Goal: Task Accomplishment & Management: Manage account settings

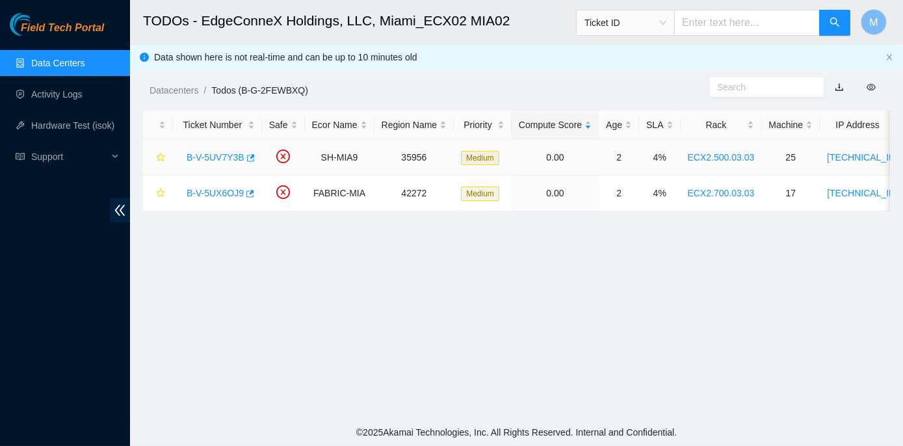
click at [214, 157] on link "B-V-5UV7Y3B" at bounding box center [216, 157] width 58 height 10
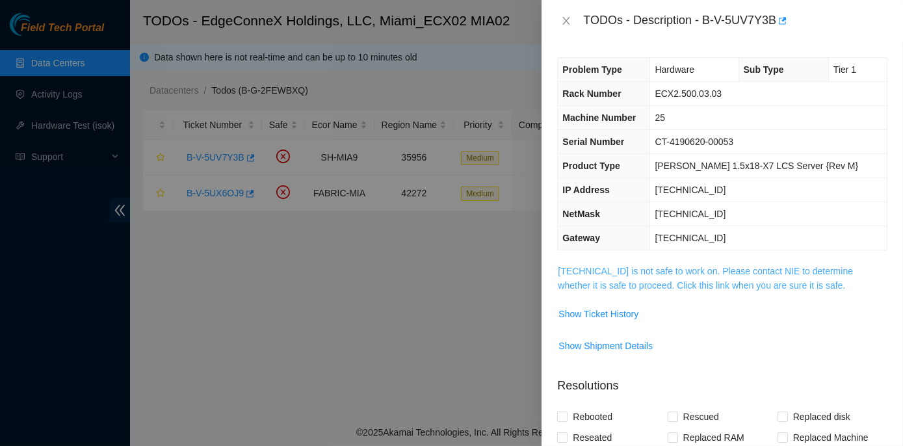
click at [697, 271] on link "23.193.161.64 is not safe to work on. Please contact NIE to determine whether i…" at bounding box center [705, 278] width 295 height 25
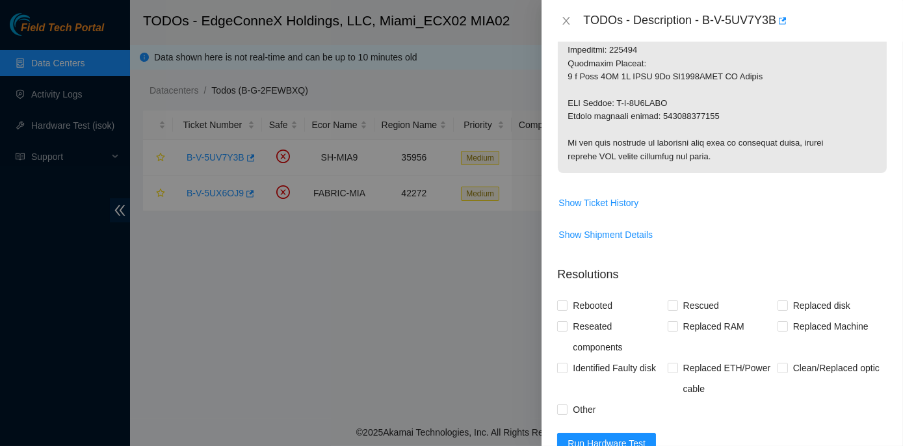
scroll to position [709, 0]
click at [580, 198] on span "Show Ticket History" at bounding box center [599, 202] width 80 height 14
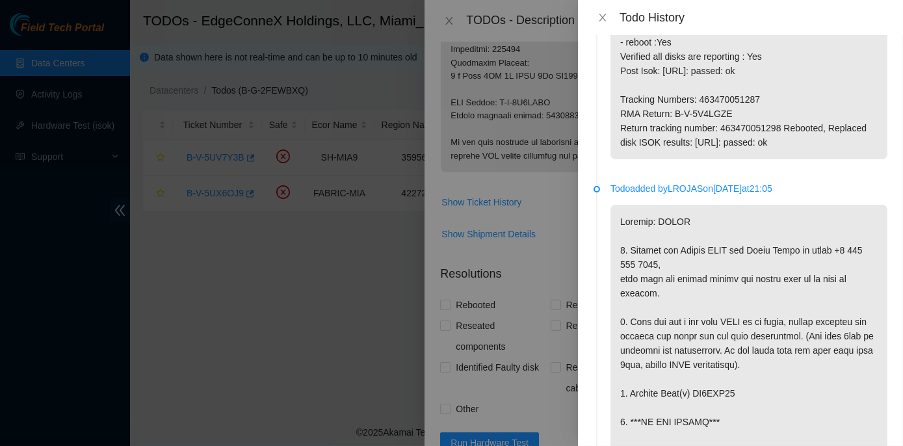
scroll to position [0, 0]
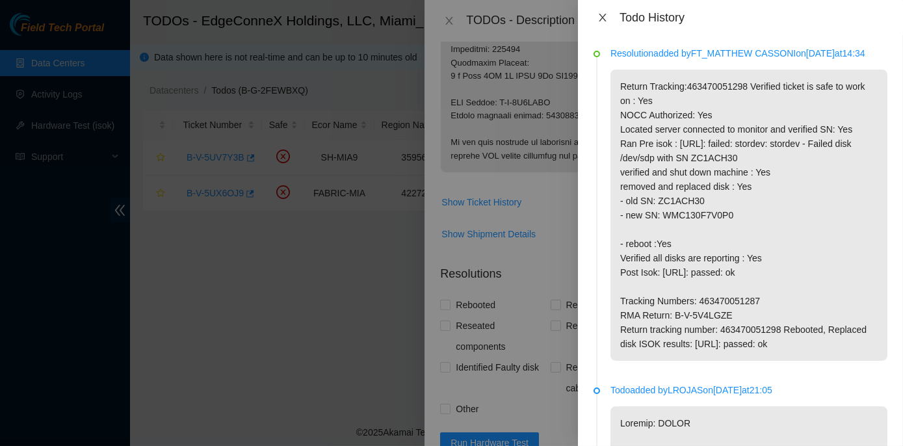
click at [604, 16] on icon "close" at bounding box center [602, 18] width 7 height 8
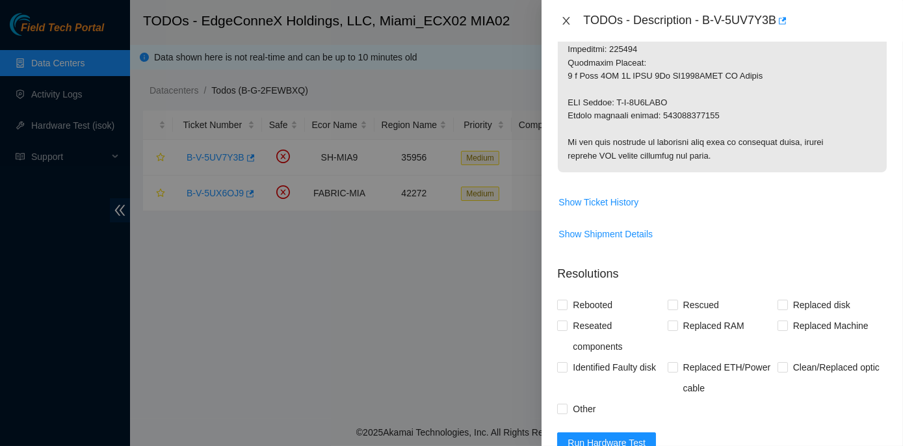
click at [565, 22] on icon "close" at bounding box center [566, 21] width 7 height 8
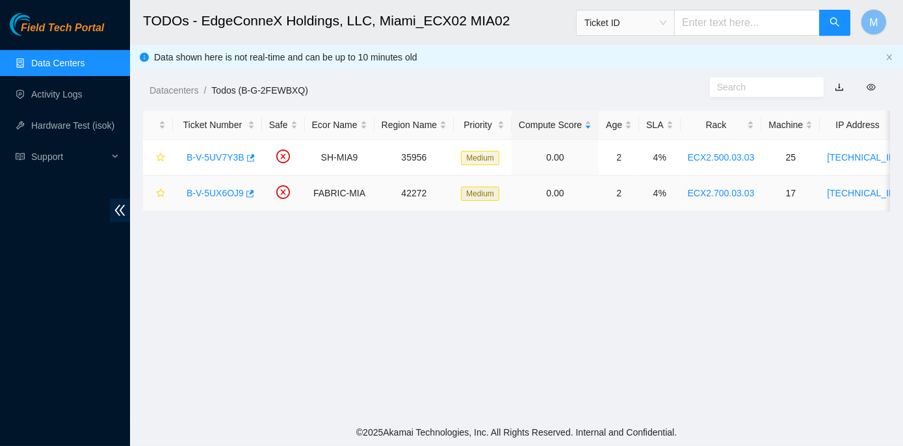
scroll to position [320, 0]
click at [220, 193] on link "B-V-5UX6OJ9" at bounding box center [215, 193] width 57 height 10
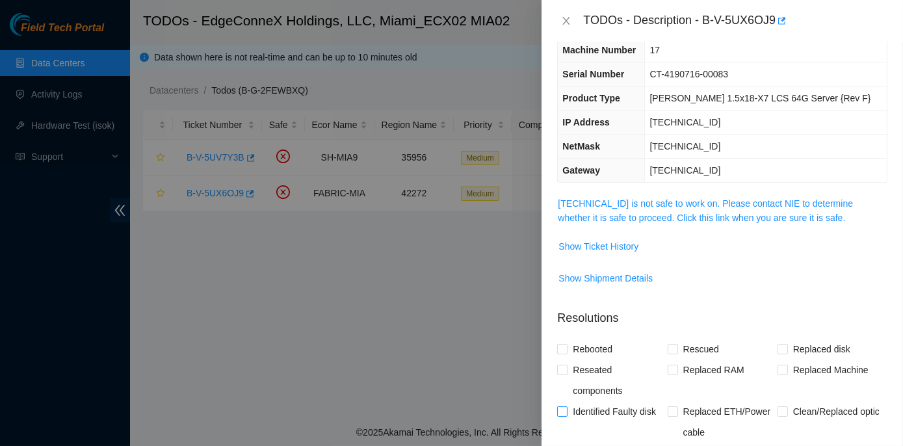
scroll to position [64, 0]
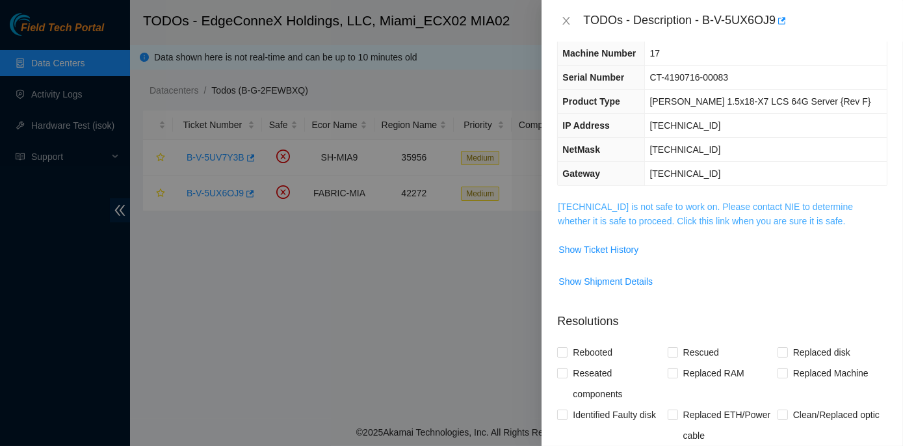
click at [649, 202] on link "23.193.107.84 is not safe to work on. Please contact NIE to determine whether i…" at bounding box center [705, 214] width 295 height 25
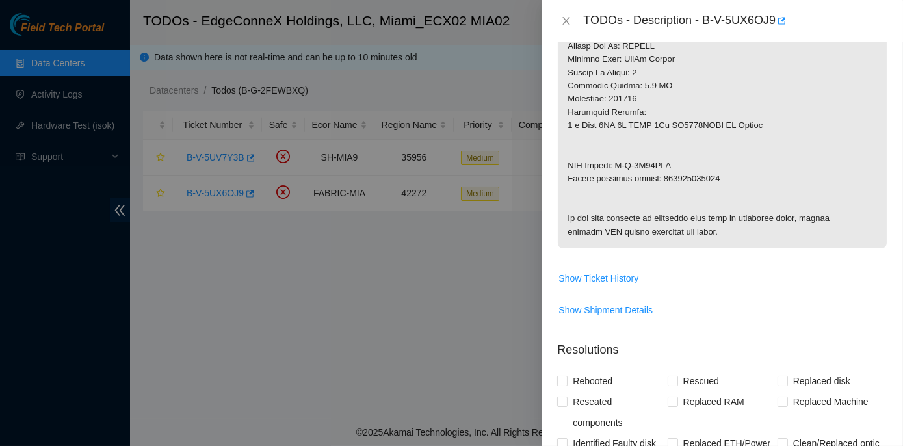
scroll to position [774, 0]
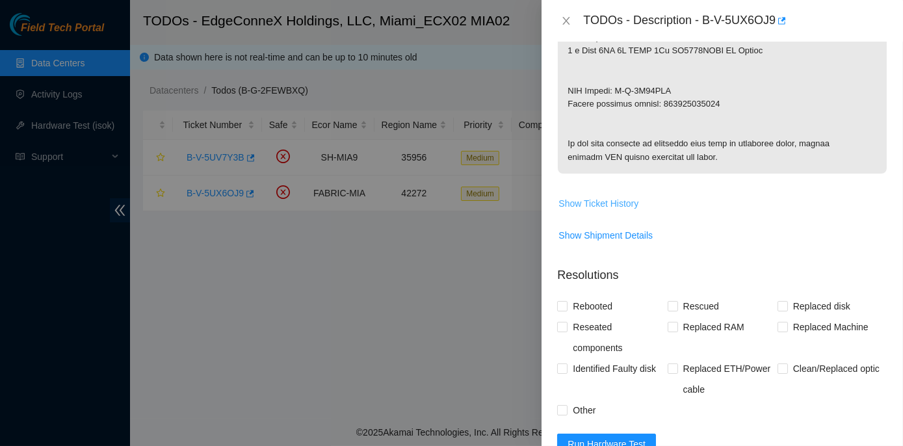
click at [600, 211] on span "Show Ticket History" at bounding box center [599, 203] width 80 height 14
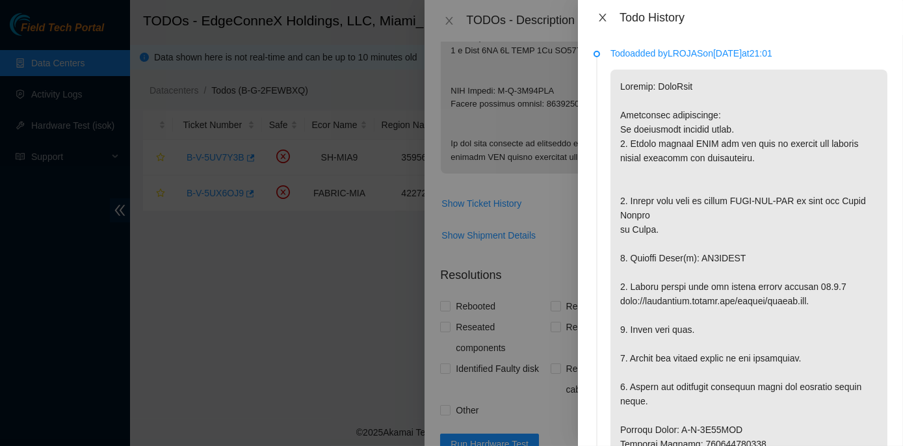
click at [600, 13] on icon "close" at bounding box center [603, 17] width 10 height 10
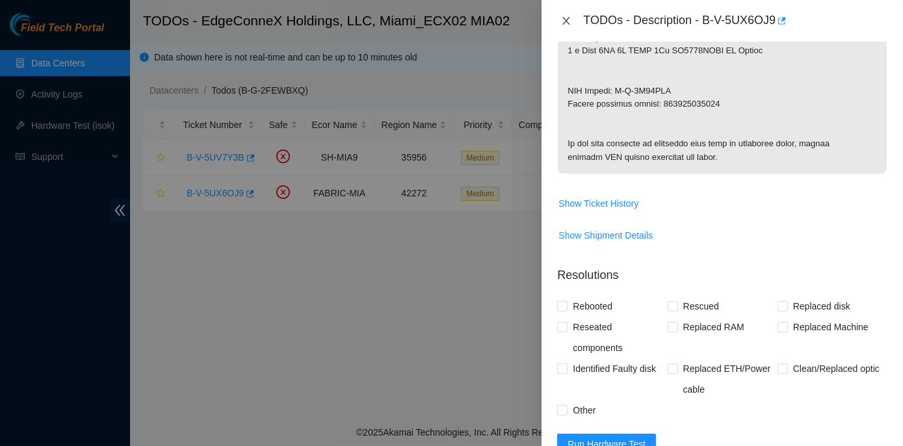
click at [568, 22] on icon "close" at bounding box center [566, 21] width 7 height 8
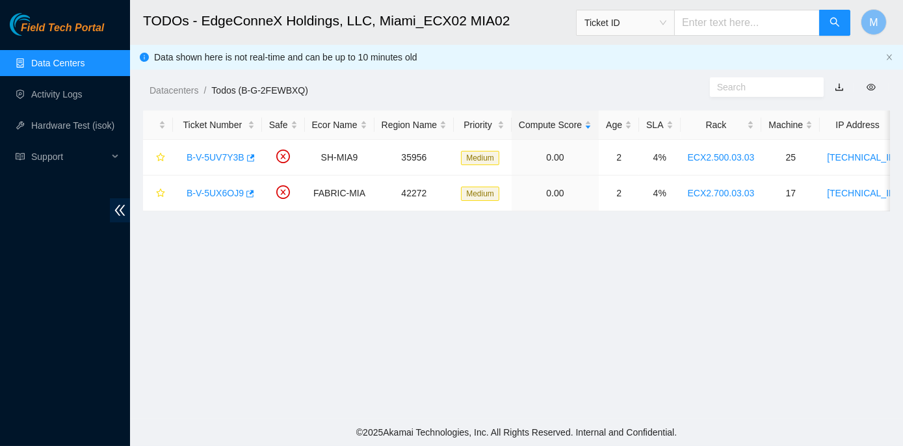
scroll to position [320, 0]
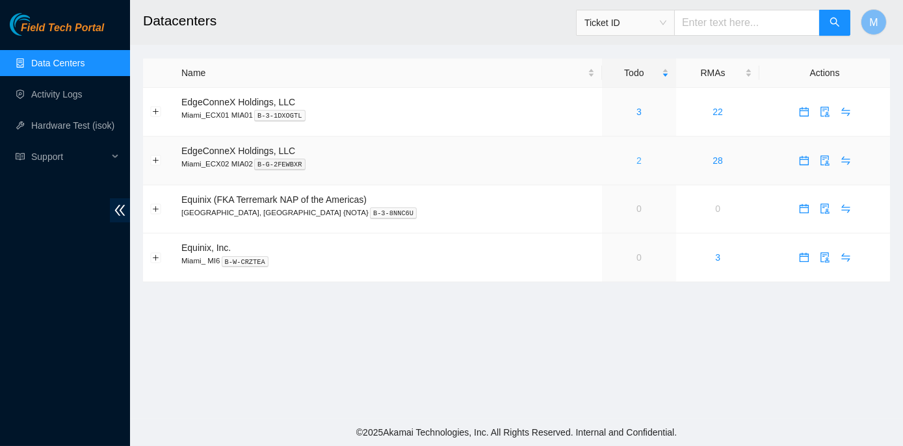
click at [637, 162] on link "2" at bounding box center [639, 160] width 5 height 10
click at [637, 107] on link "5" at bounding box center [639, 112] width 5 height 10
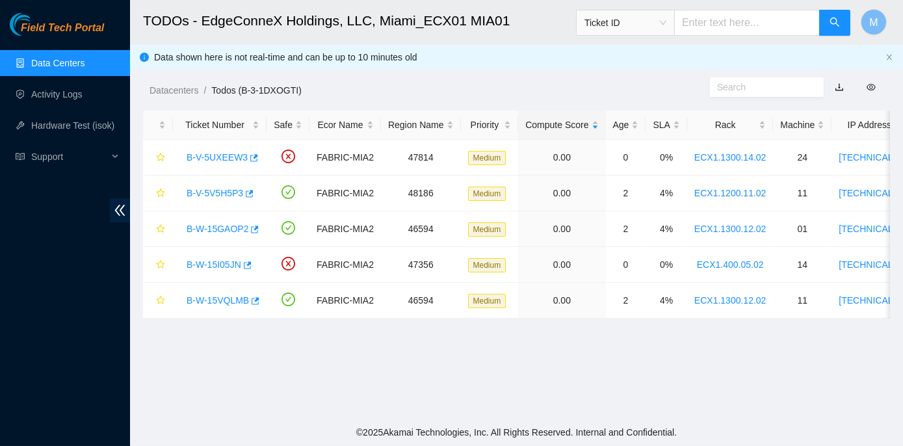
click at [38, 60] on link "Data Centers" at bounding box center [57, 63] width 53 height 10
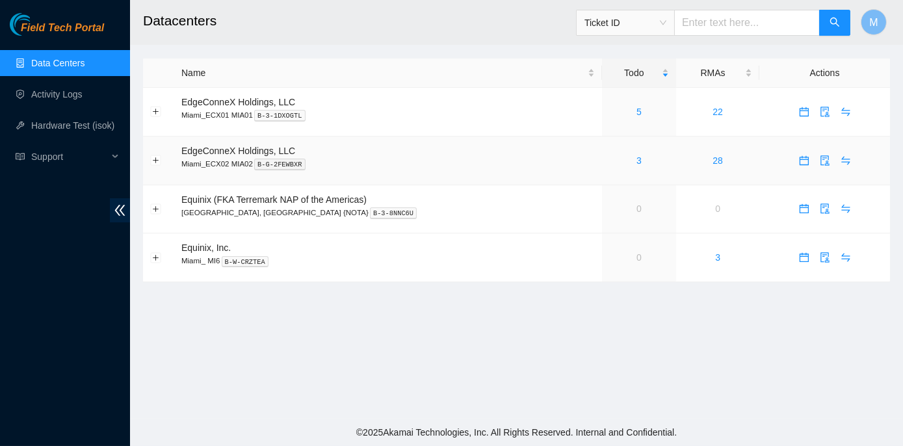
click at [609, 159] on div "3" at bounding box center [639, 160] width 60 height 14
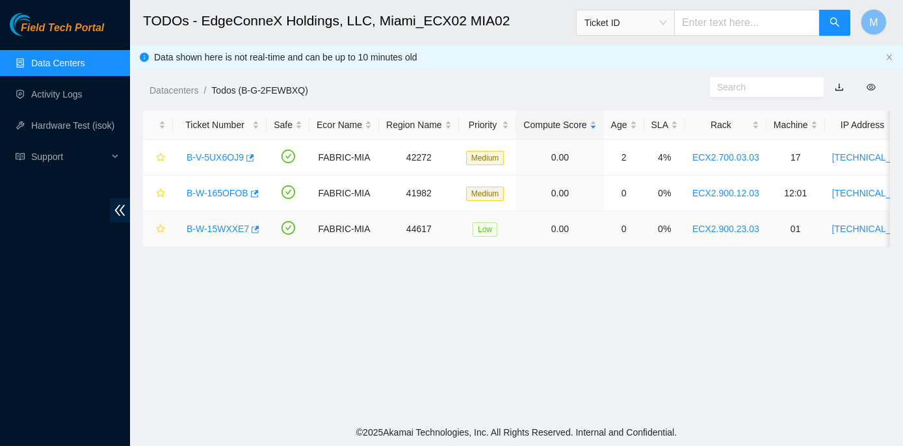
click at [203, 228] on link "B-W-15WXXE7" at bounding box center [218, 229] width 62 height 10
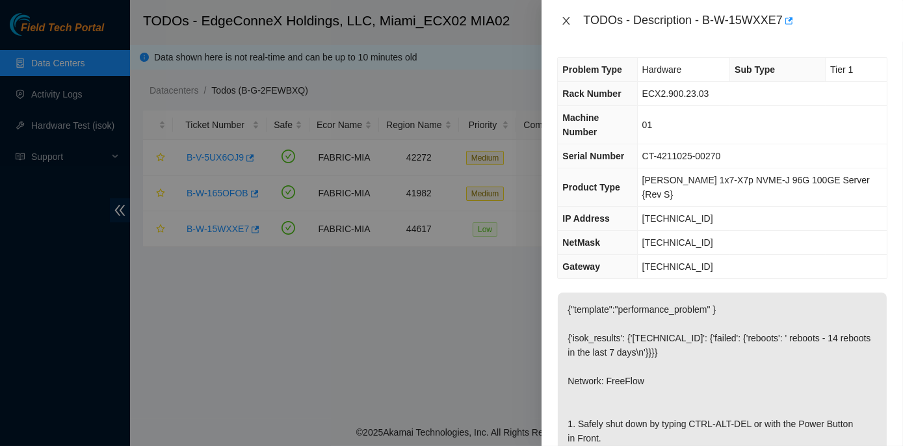
click at [565, 18] on icon "close" at bounding box center [566, 21] width 10 height 10
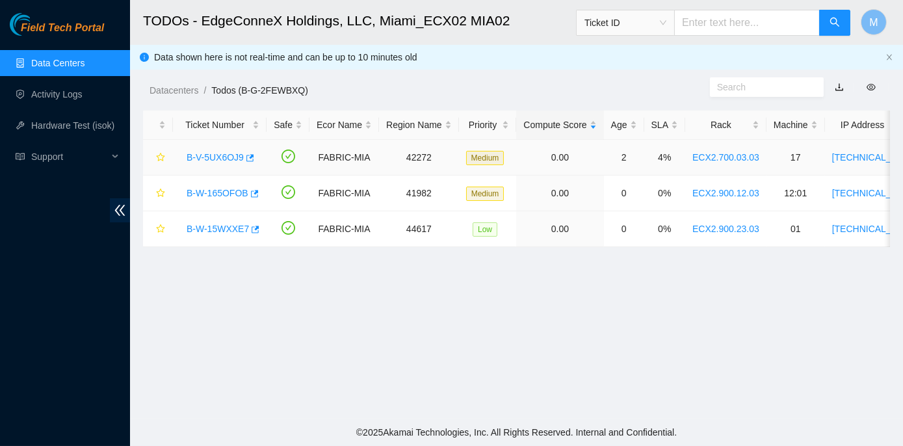
click at [215, 156] on link "B-V-5UX6OJ9" at bounding box center [215, 157] width 57 height 10
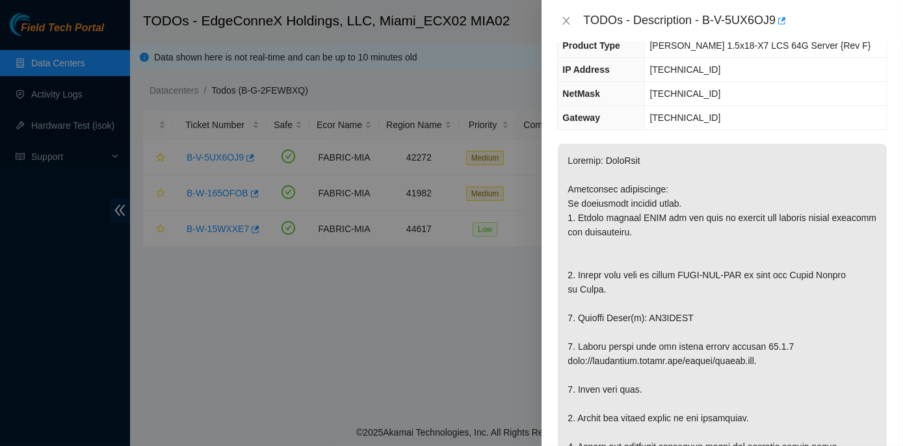
scroll to position [177, 0]
